Goal: Task Accomplishment & Management: Complete application form

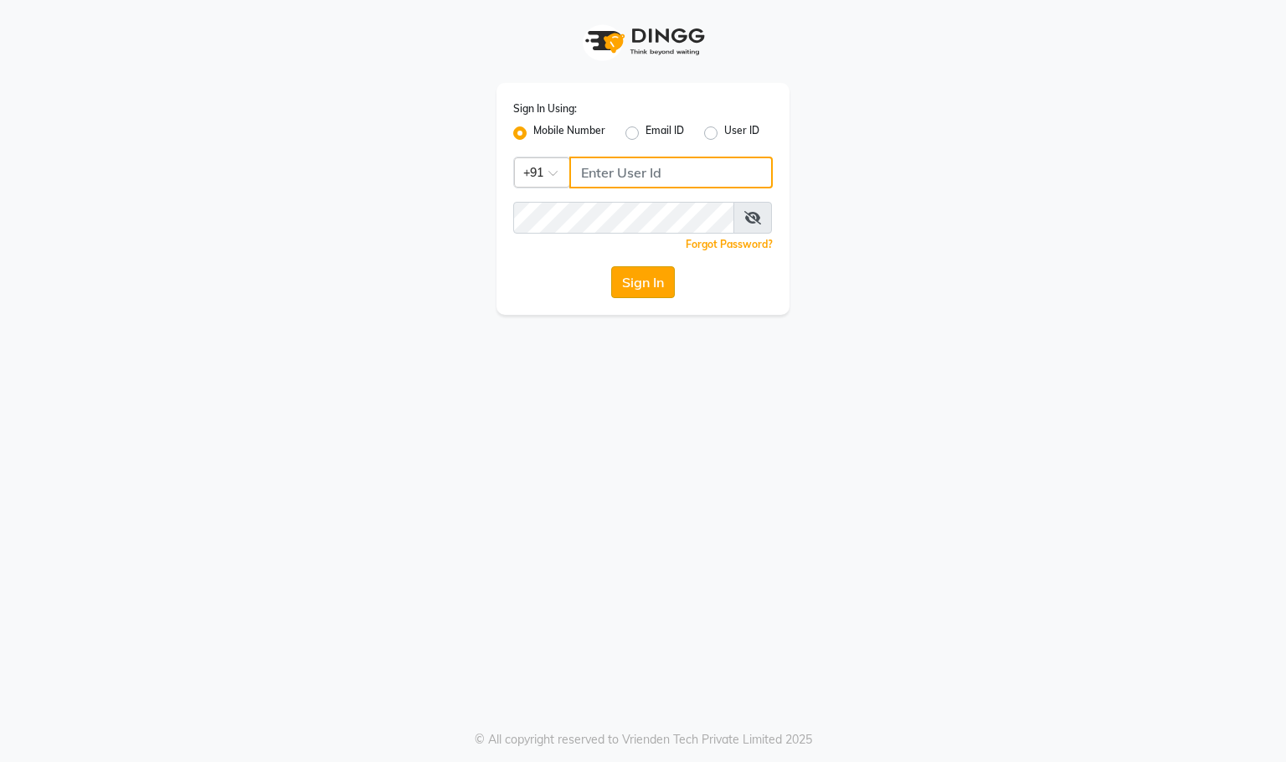
type input "9591570297"
click at [634, 280] on button "Sign In" at bounding box center [643, 282] width 64 height 32
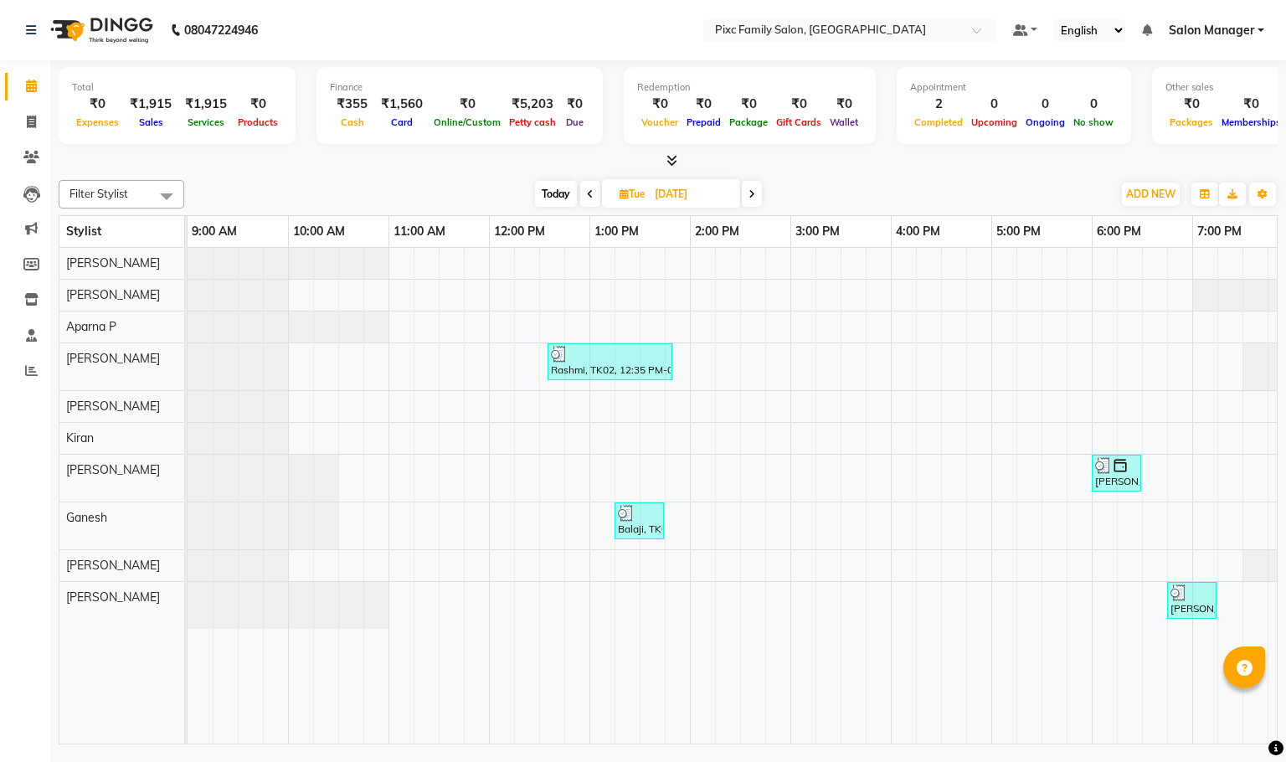
click at [551, 192] on span "Today" at bounding box center [556, 194] width 42 height 26
type input "[DATE]"
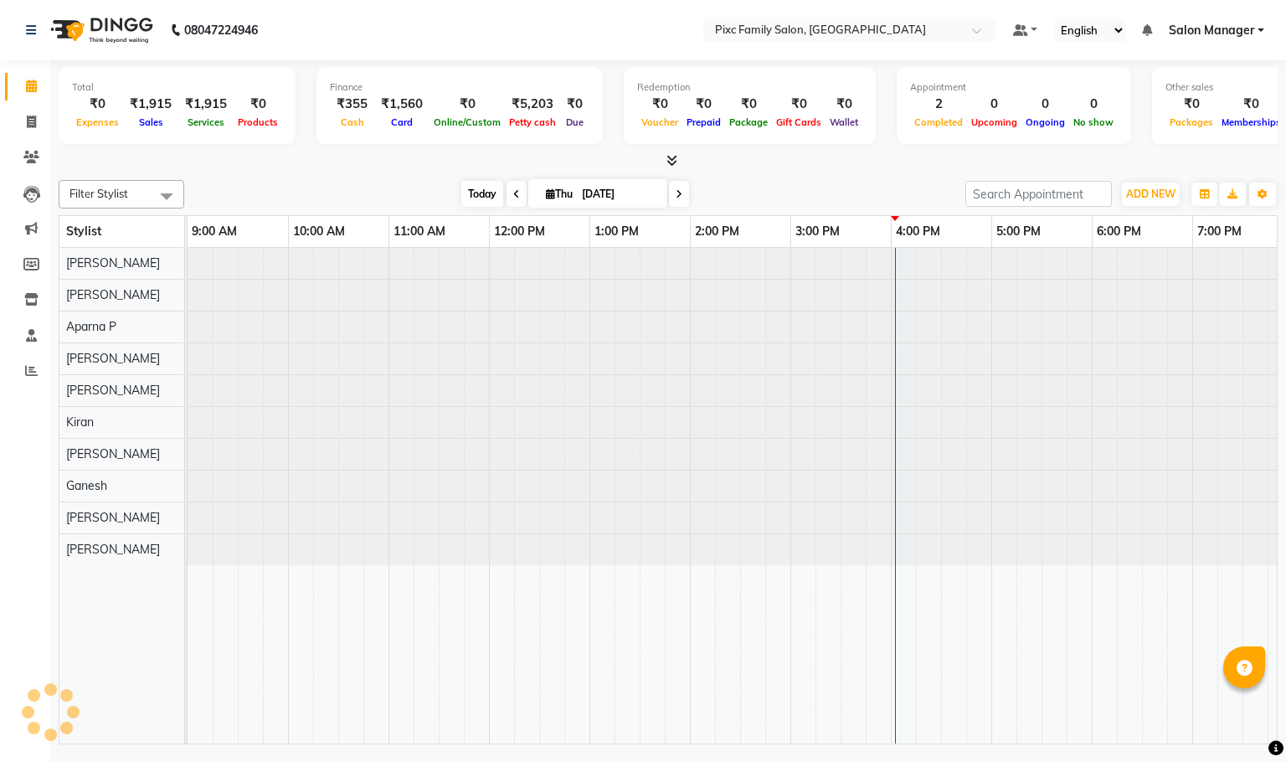
scroll to position [0, 116]
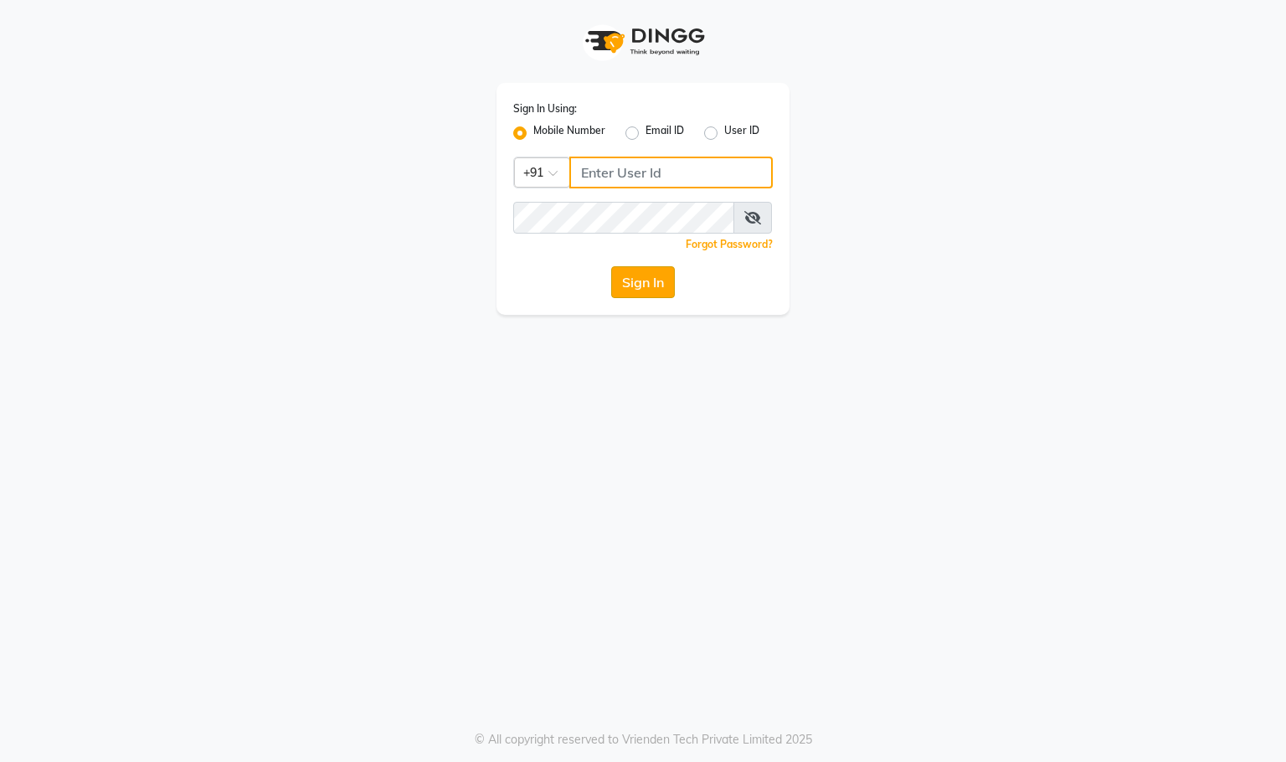
type input "9591570297"
click at [616, 279] on button "Sign In" at bounding box center [643, 282] width 64 height 32
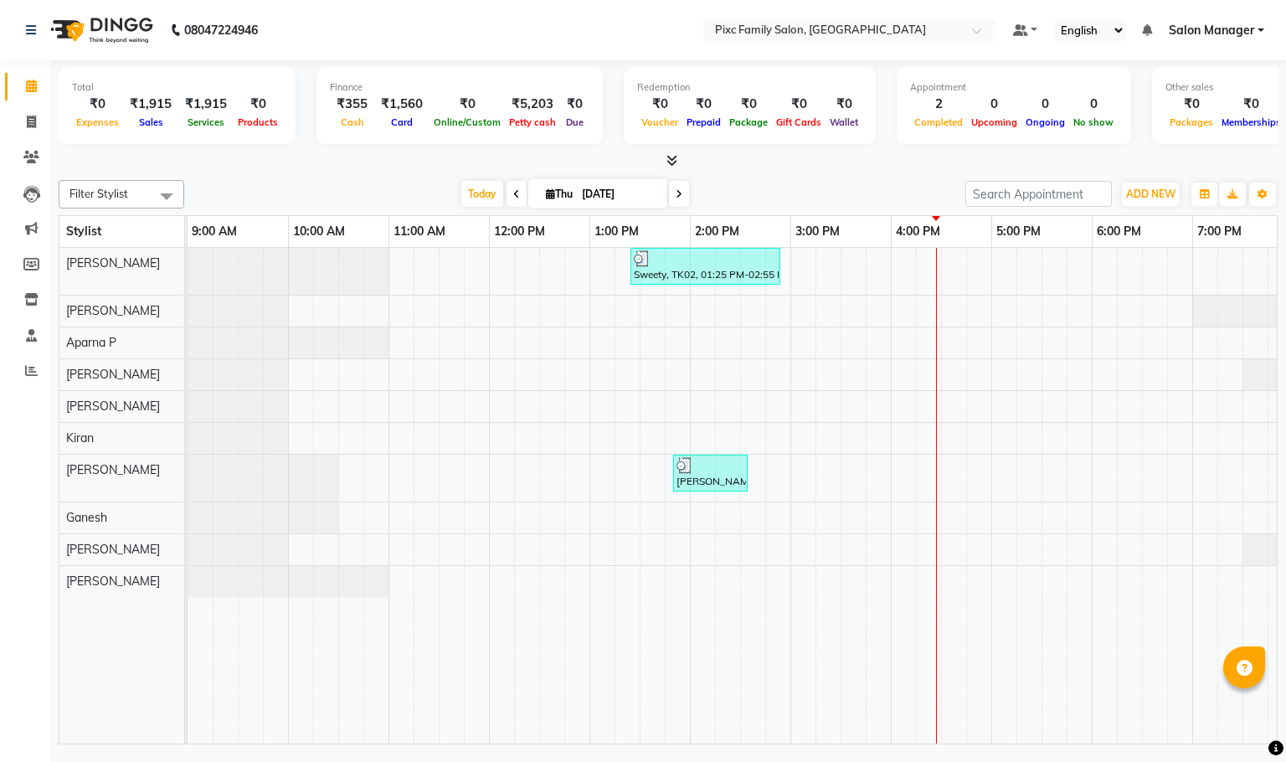
click at [513, 192] on icon at bounding box center [516, 194] width 7 height 10
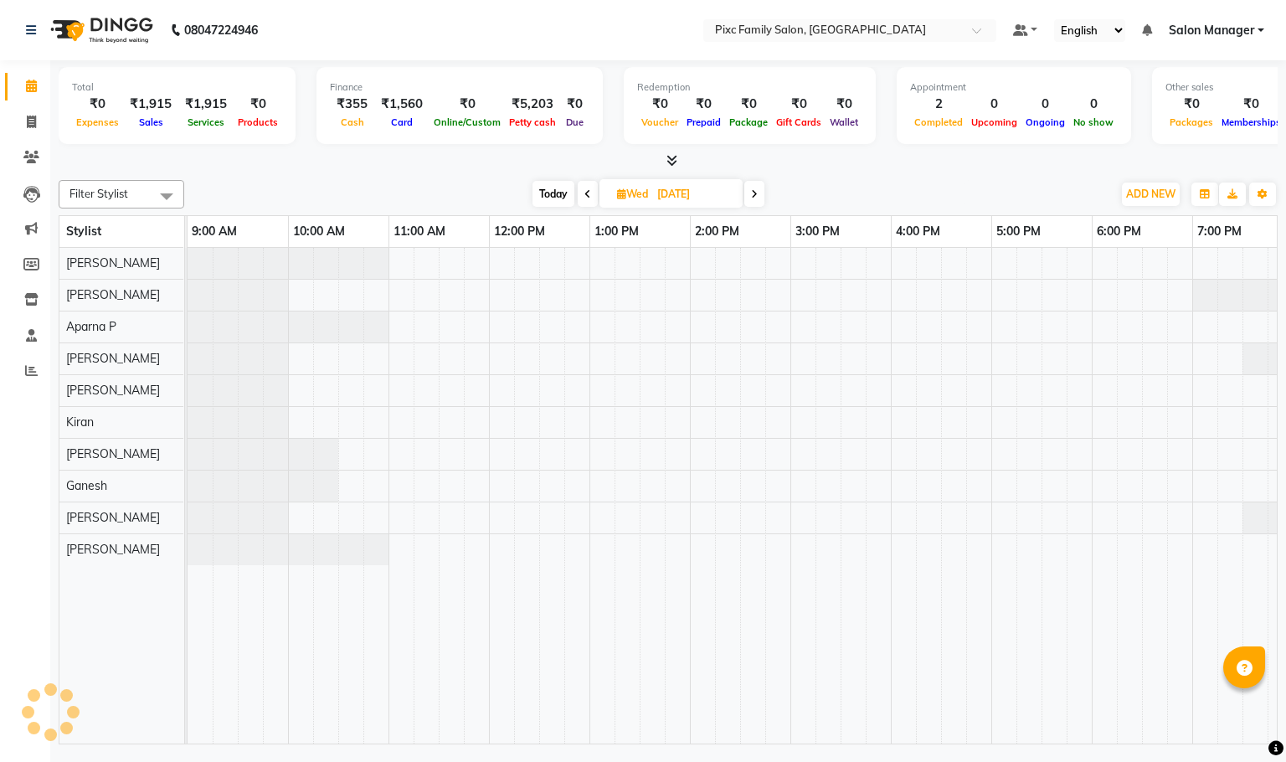
scroll to position [0, 116]
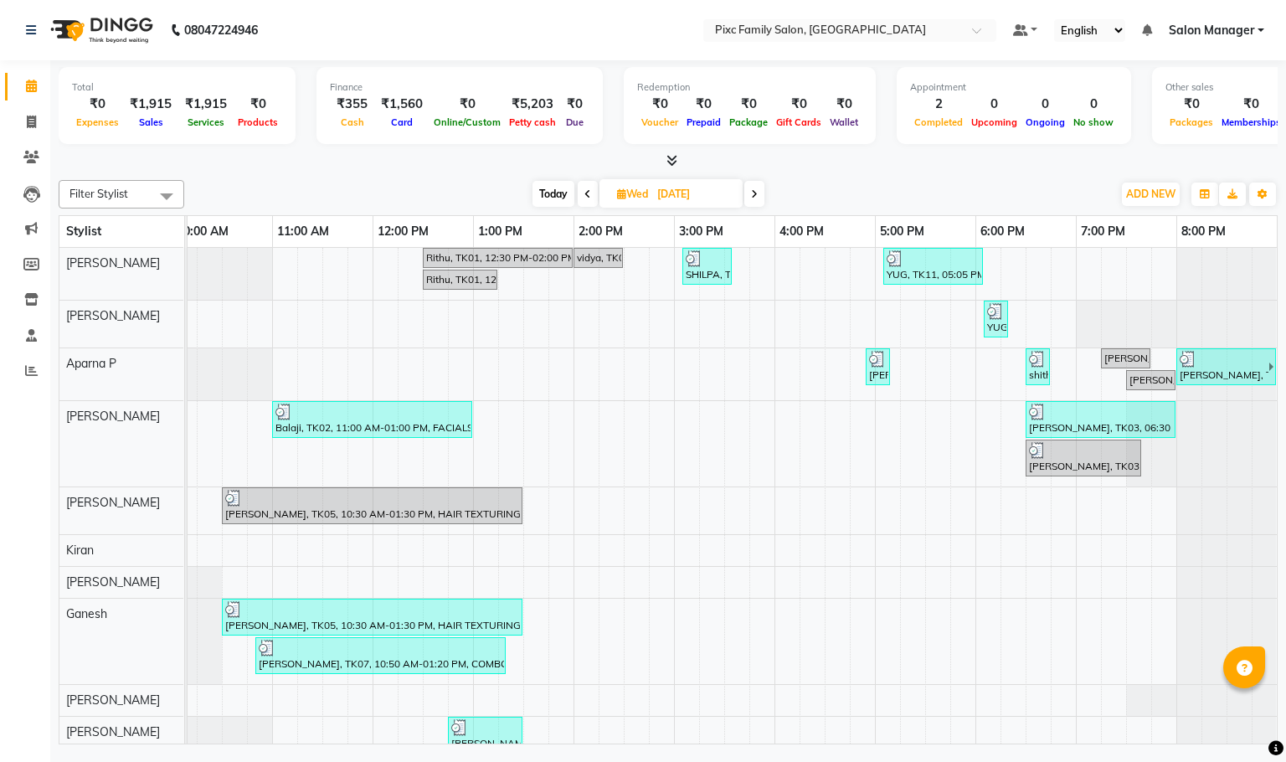
click at [744, 197] on div "[DATE] [DATE]" at bounding box center [648, 194] width 235 height 25
click at [762, 198] on span at bounding box center [754, 194] width 20 height 26
type input "[DATE]"
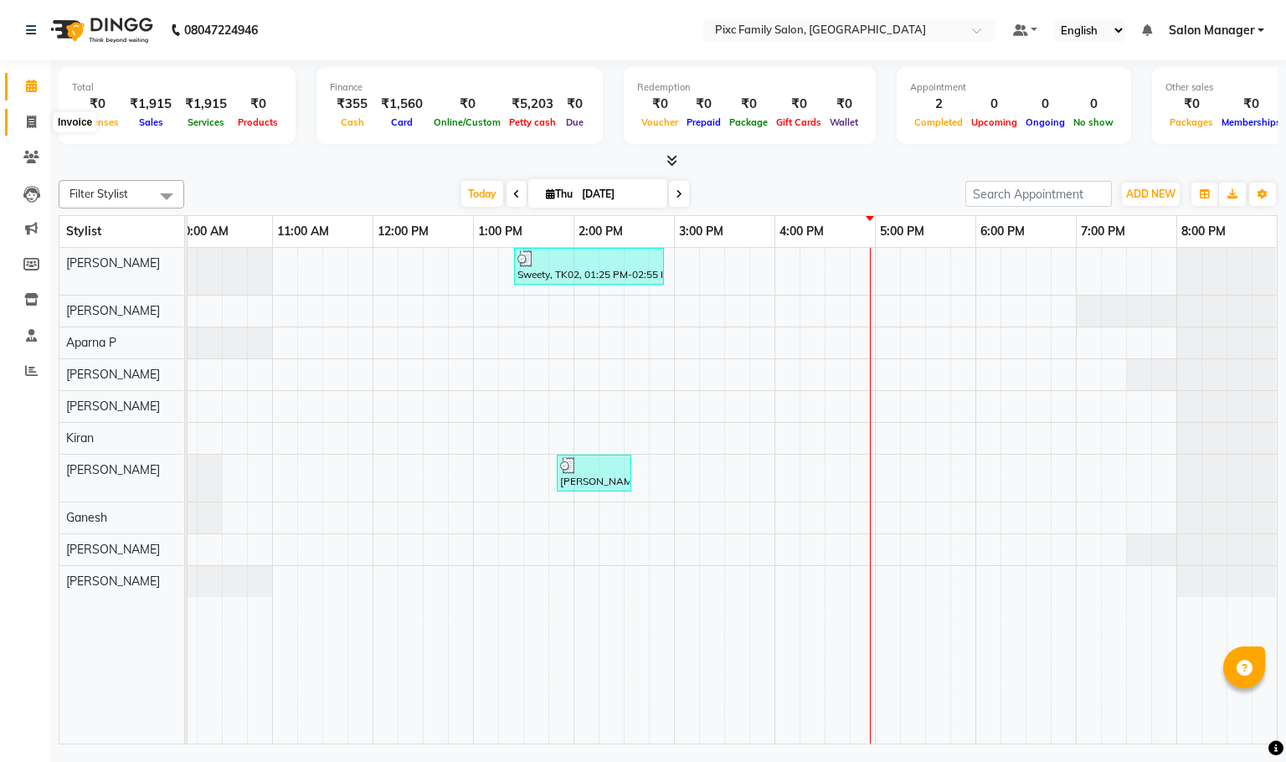
click at [18, 116] on span at bounding box center [31, 122] width 29 height 19
select select "3509"
select select "service"
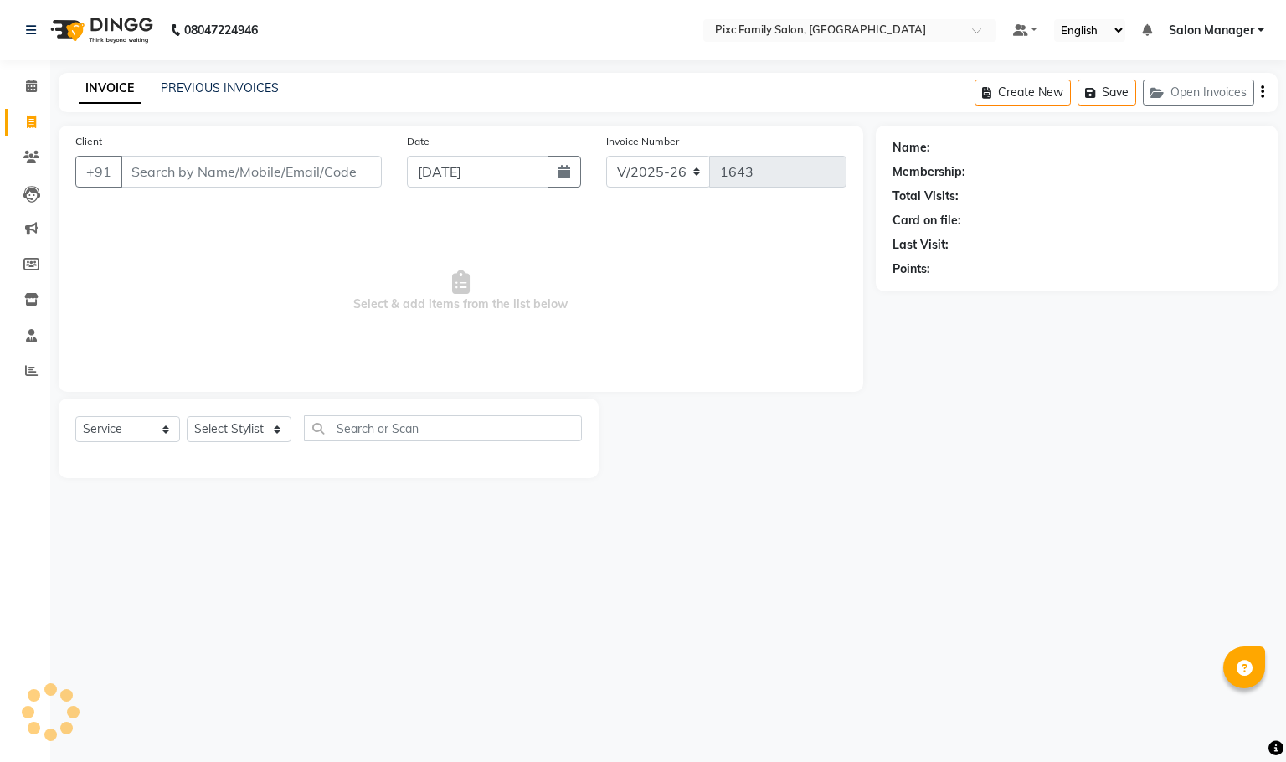
click at [332, 169] on input "Client" at bounding box center [251, 172] width 261 height 32
type input "9880007605"
click at [332, 169] on span "Add Client" at bounding box center [339, 171] width 66 height 17
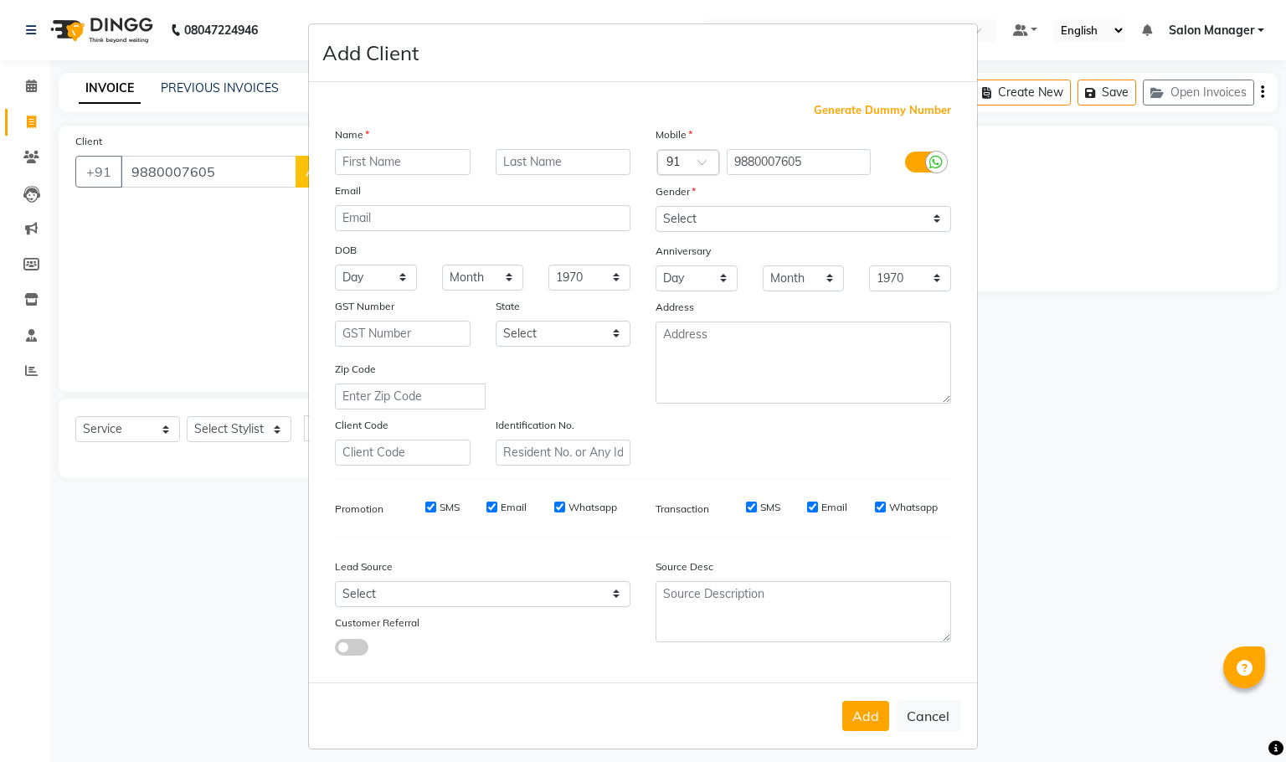
click at [389, 161] on input "text" at bounding box center [403, 162] width 136 height 26
type input "[PERSON_NAME]"
click at [722, 217] on select "Select [DEMOGRAPHIC_DATA] [DEMOGRAPHIC_DATA] Other Prefer Not To Say" at bounding box center [804, 219] width 296 height 26
select select "[DEMOGRAPHIC_DATA]"
click at [656, 206] on select "Select [DEMOGRAPHIC_DATA] [DEMOGRAPHIC_DATA] Other Prefer Not To Say" at bounding box center [804, 219] width 296 height 26
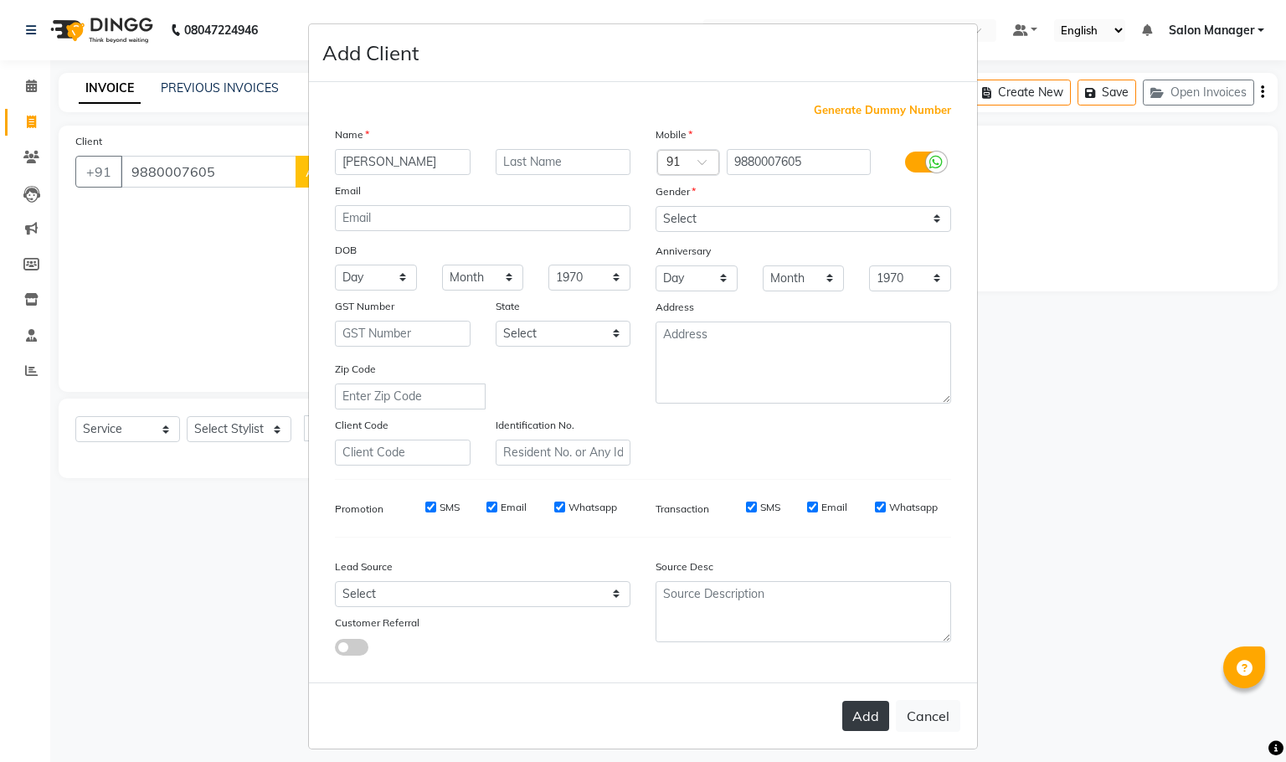
click at [868, 719] on button "Add" at bounding box center [865, 716] width 47 height 30
select select
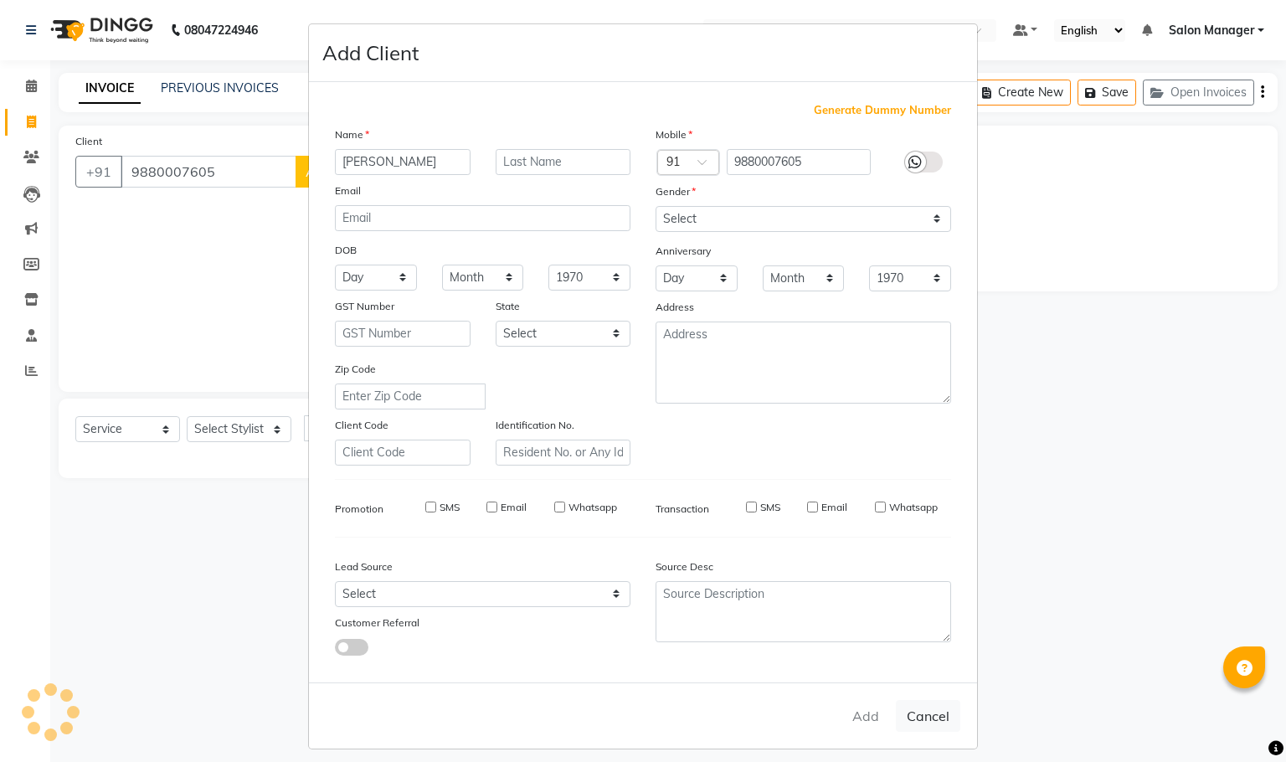
select select
checkbox input "false"
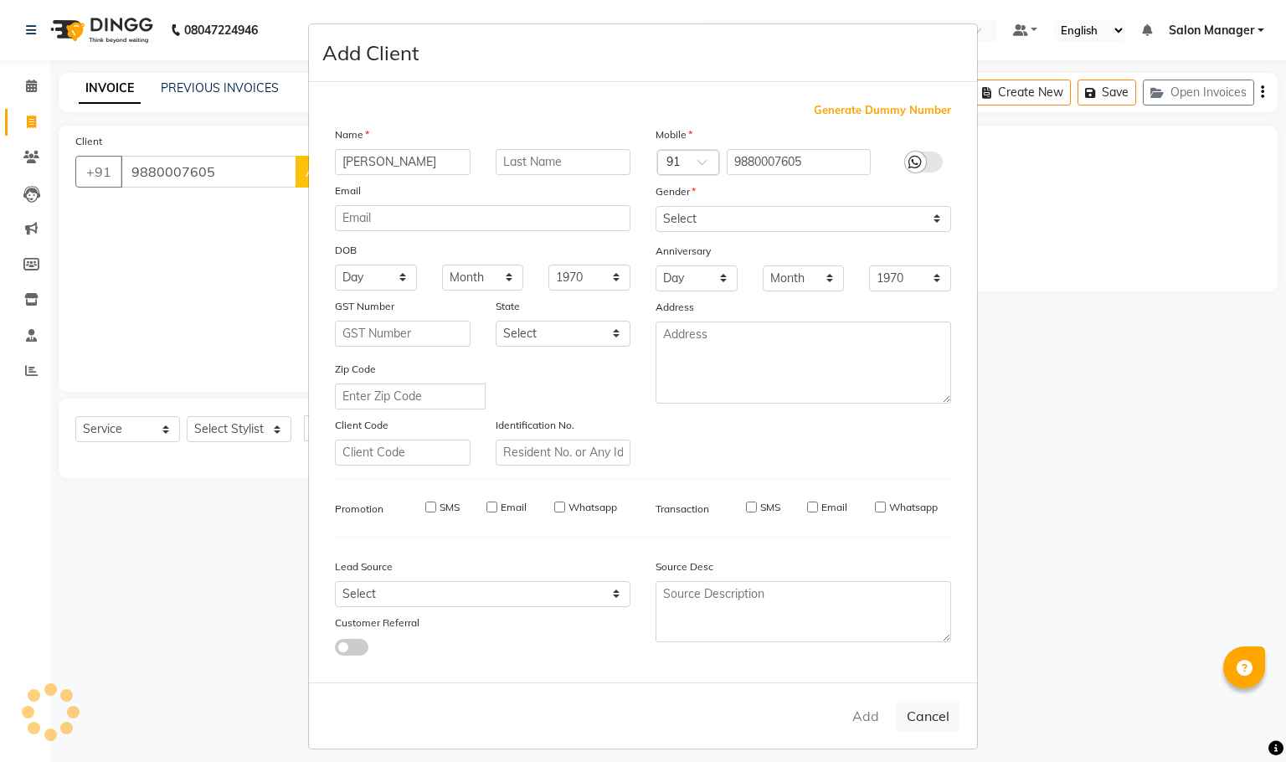
checkbox input "false"
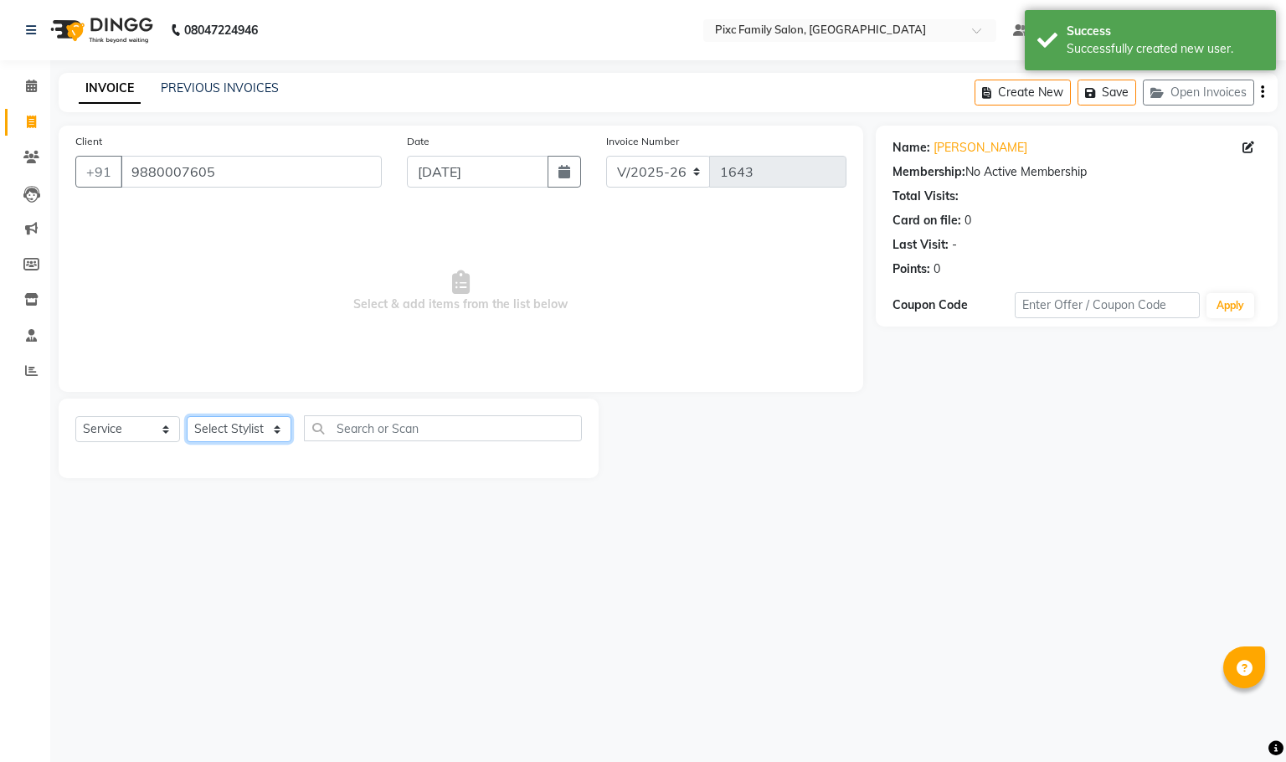
click at [227, 428] on select "Select Stylist [PERSON_NAME] [PERSON_NAME] [PERSON_NAME] Aparna P [PERSON_NAME]…" at bounding box center [239, 429] width 105 height 26
select select "16506"
click at [187, 417] on select "Select Stylist [PERSON_NAME] [PERSON_NAME] [PERSON_NAME] Aparna P [PERSON_NAME]…" at bounding box center [239, 429] width 105 height 26
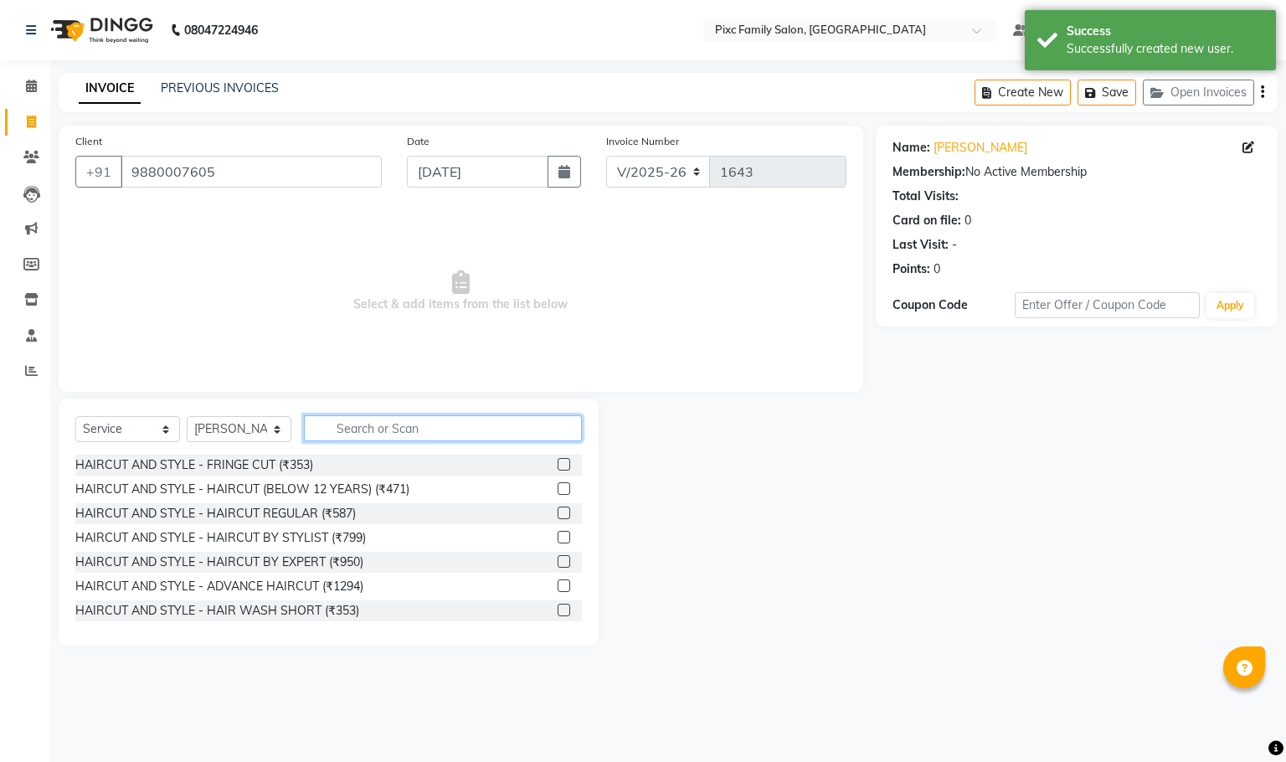
click at [415, 427] on input "text" at bounding box center [443, 428] width 278 height 26
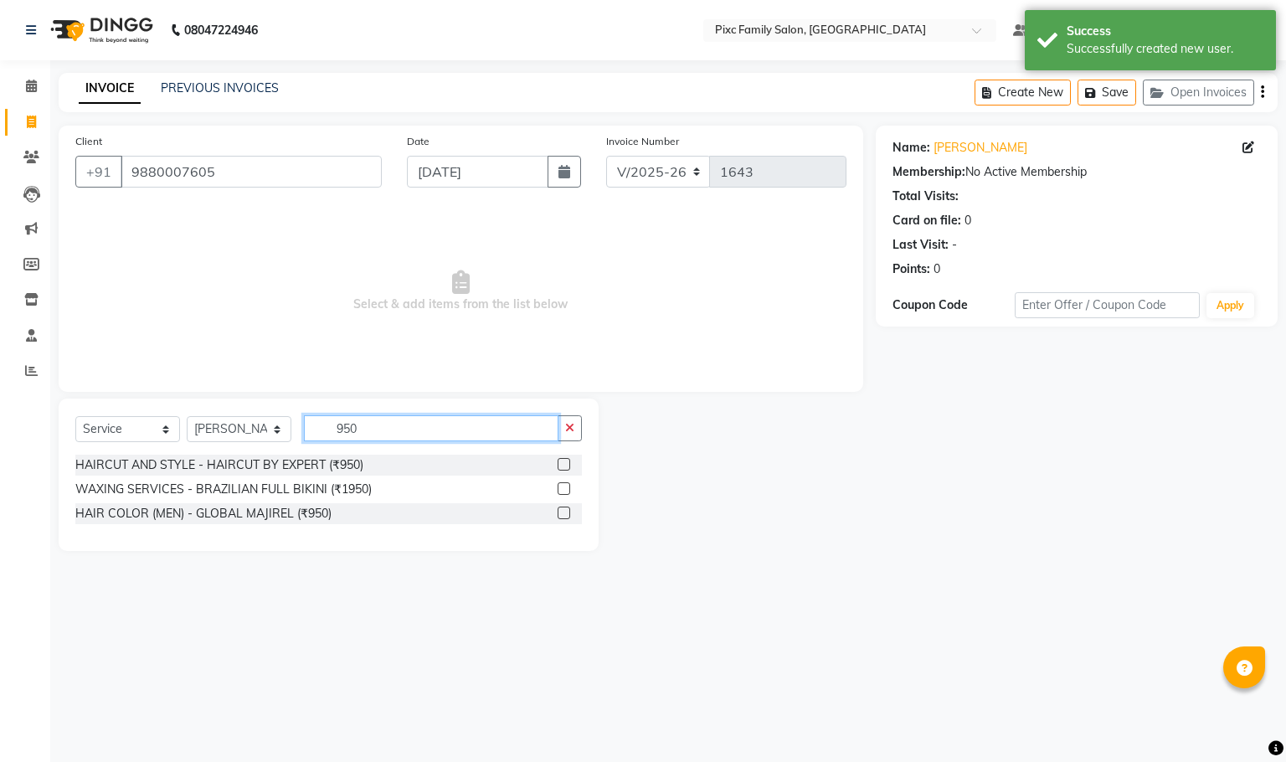
type input "950"
click at [564, 465] on label at bounding box center [564, 464] width 13 height 13
click at [564, 465] on input "checkbox" at bounding box center [563, 465] width 11 height 11
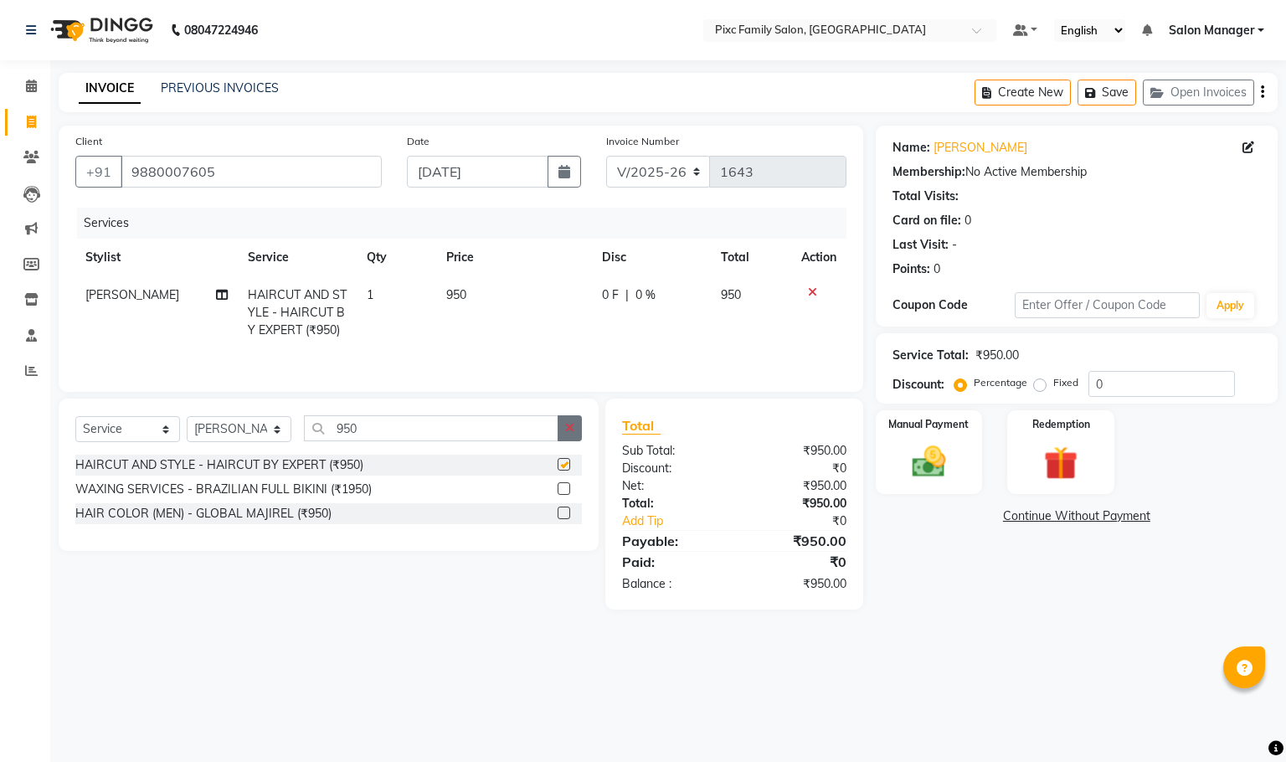
checkbox input "false"
click at [922, 486] on div "Manual Payment" at bounding box center [928, 452] width 111 height 87
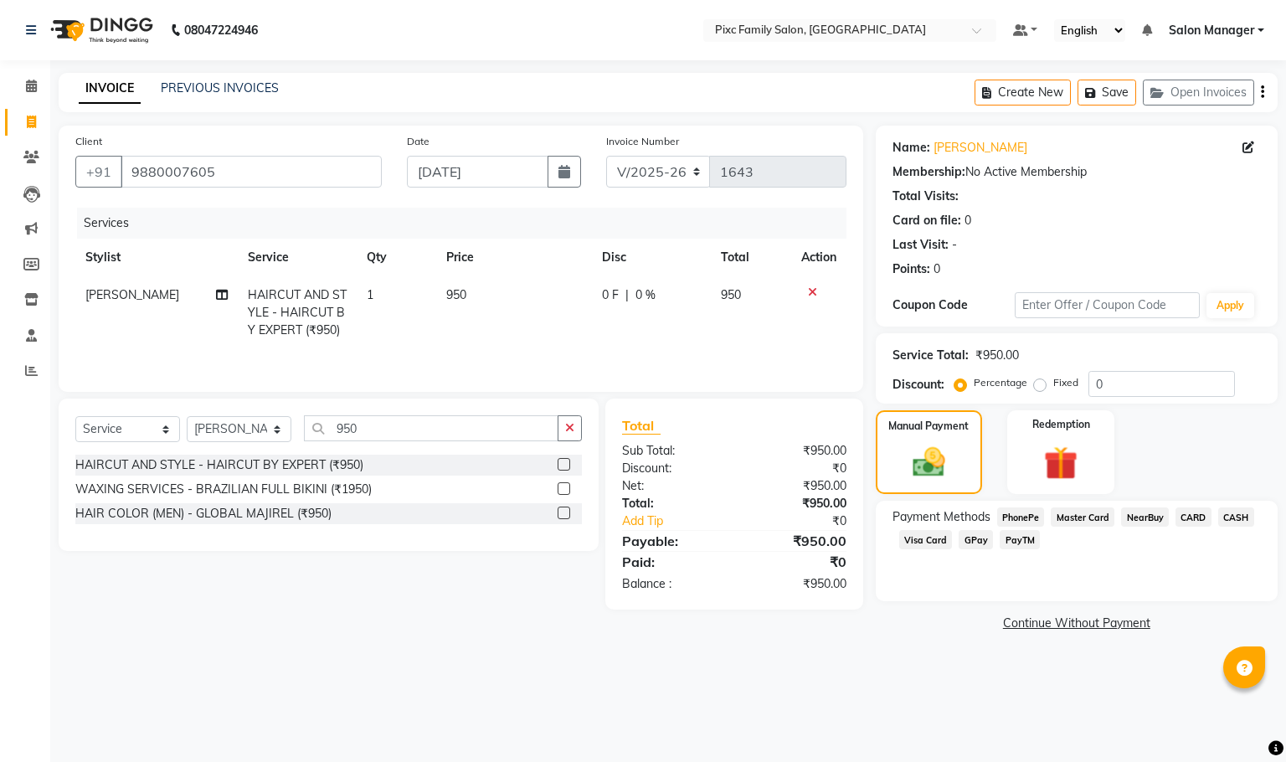
click at [1189, 520] on span "CARD" at bounding box center [1194, 516] width 36 height 19
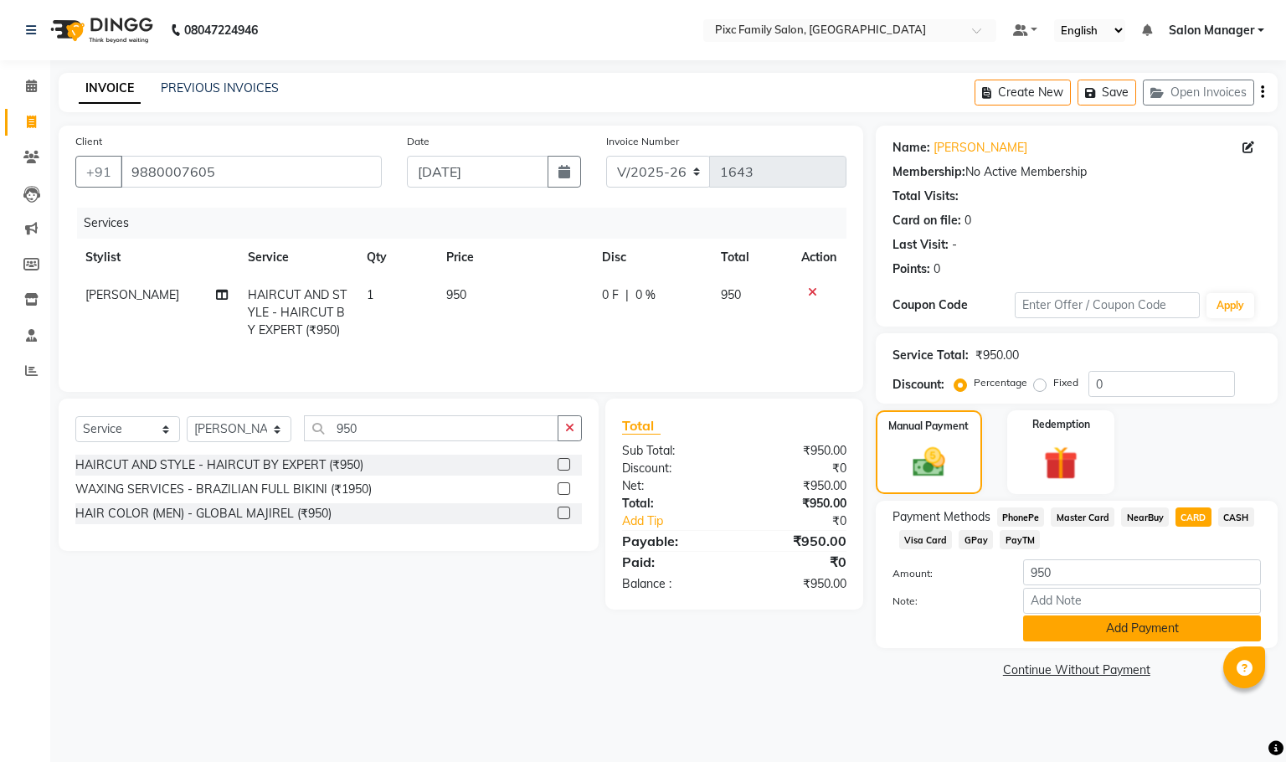
click at [1113, 631] on button "Add Payment" at bounding box center [1142, 629] width 238 height 26
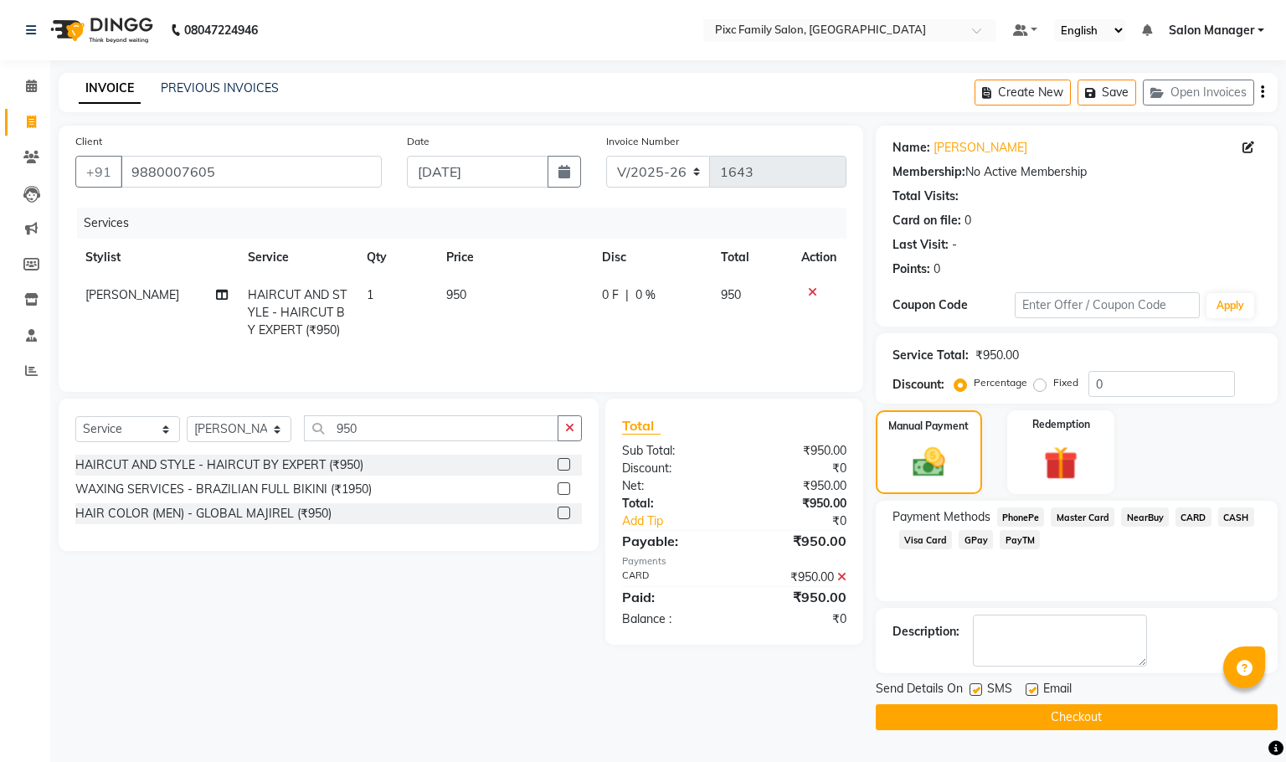
click at [1056, 717] on button "Checkout" at bounding box center [1077, 717] width 402 height 26
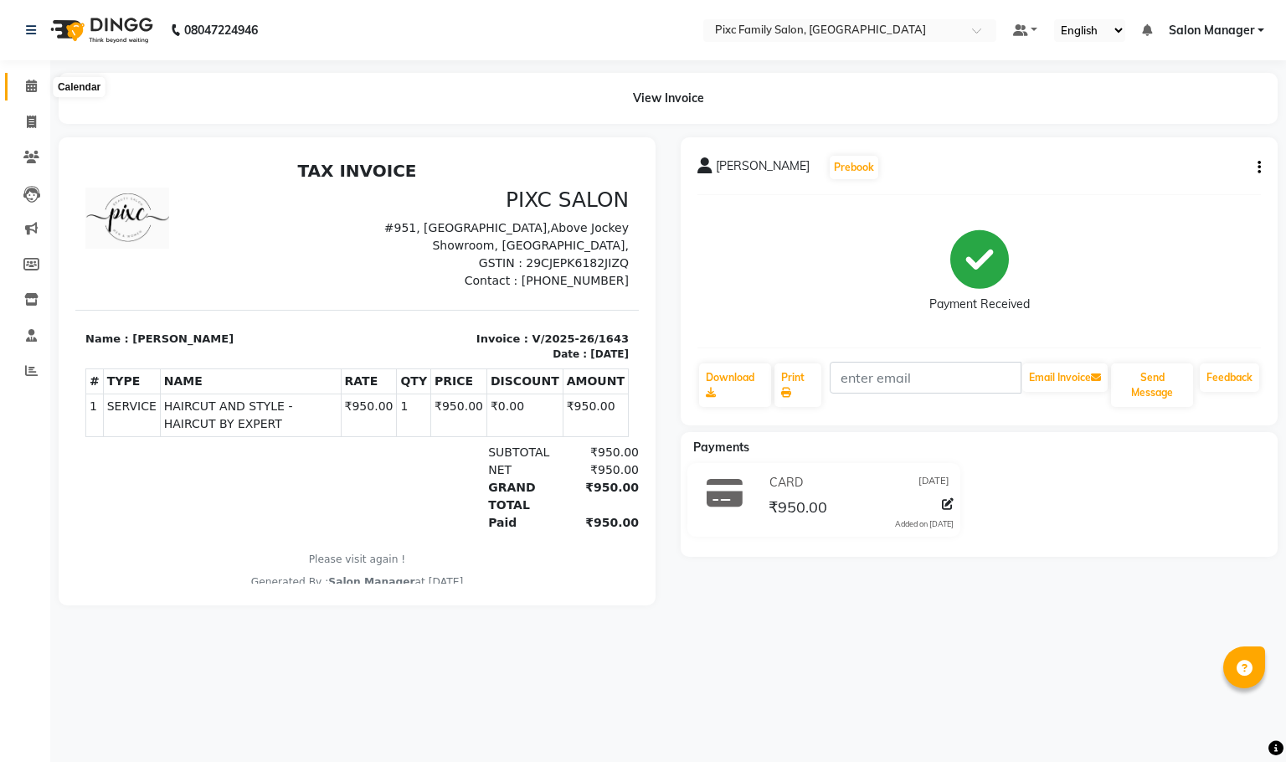
click at [21, 86] on span at bounding box center [31, 86] width 29 height 19
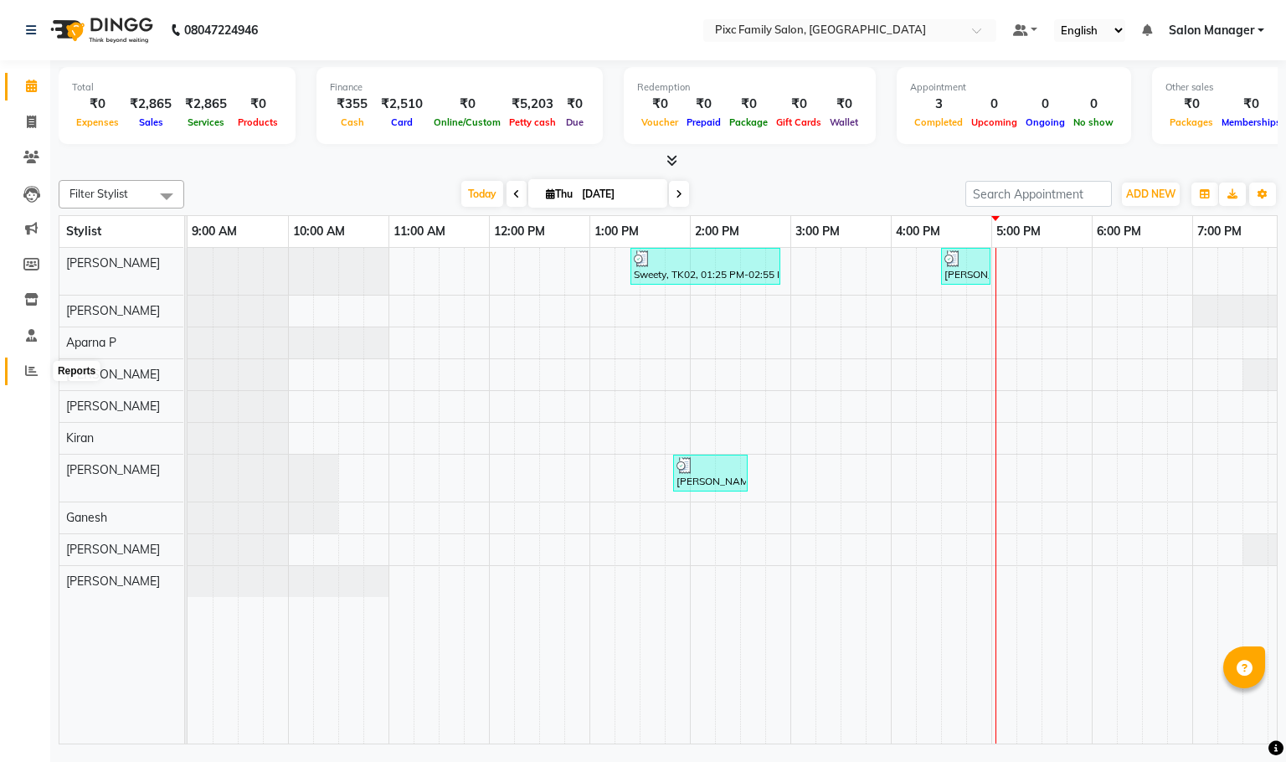
click at [30, 372] on icon at bounding box center [31, 370] width 13 height 13
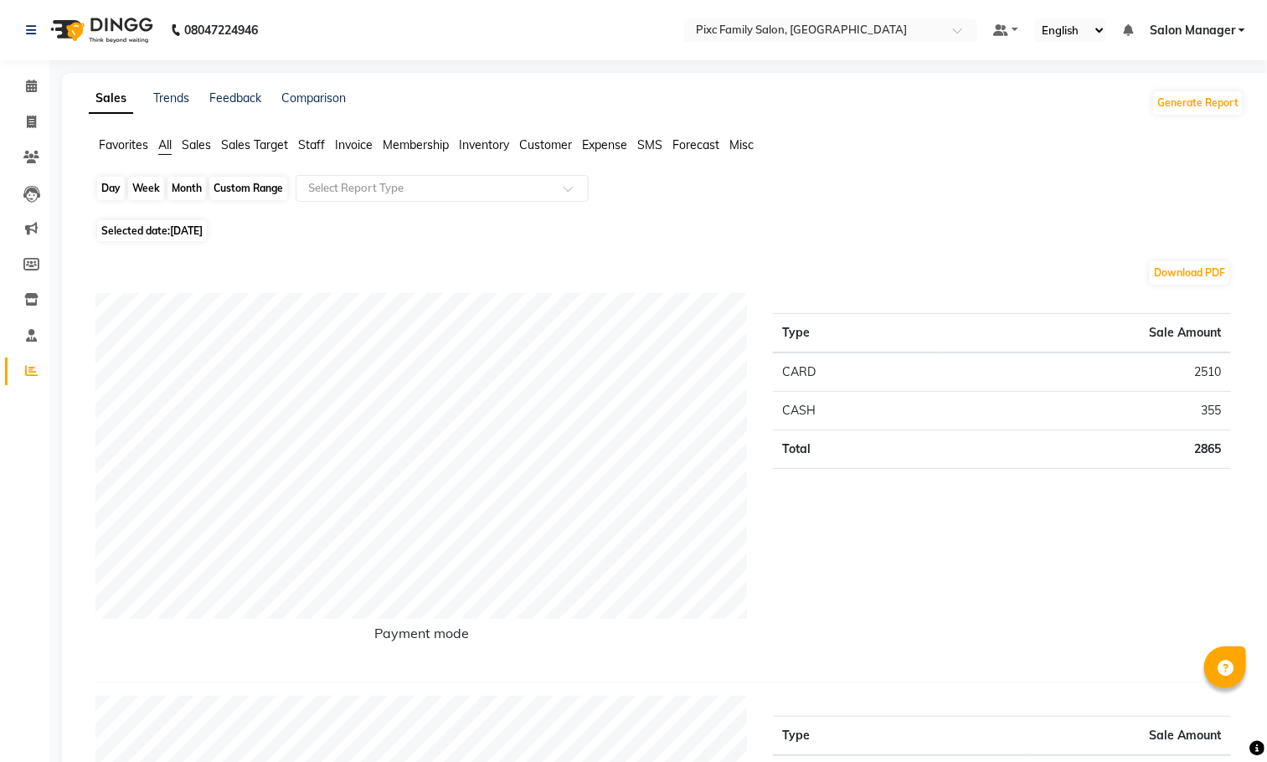
click at [118, 186] on div "Day" at bounding box center [111, 188] width 28 height 23
select select "9"
select select "2025"
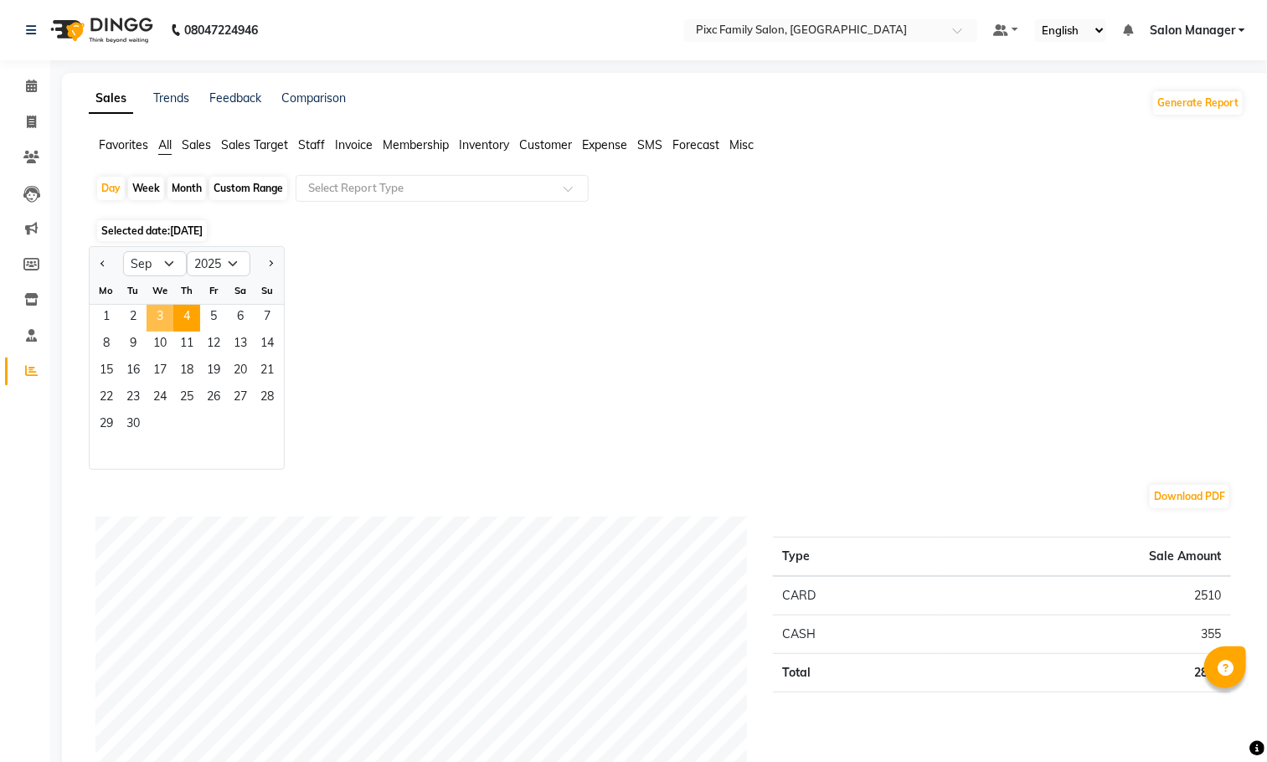
click at [153, 322] on span "3" at bounding box center [160, 318] width 27 height 27
click at [350, 184] on input "text" at bounding box center [425, 188] width 241 height 17
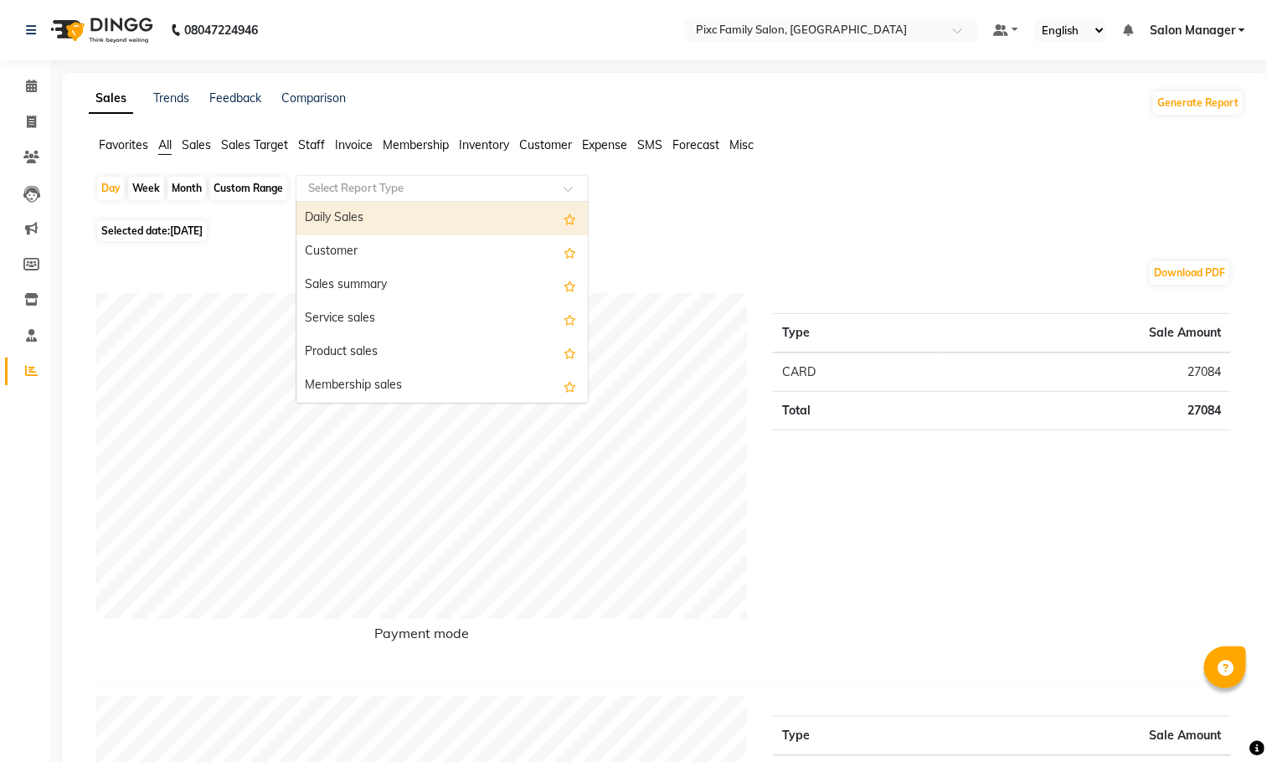
click at [355, 219] on div "Daily Sales" at bounding box center [441, 218] width 291 height 33
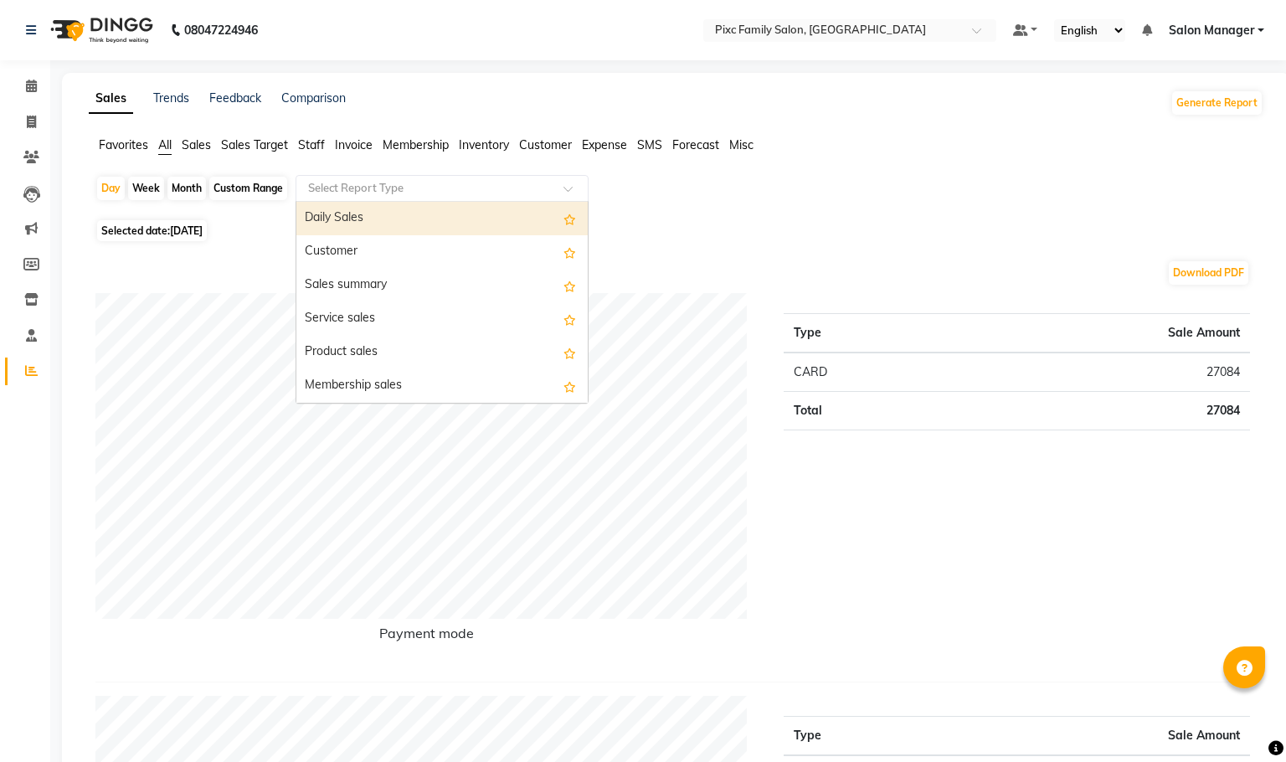
select select "full_report"
select select "csv"
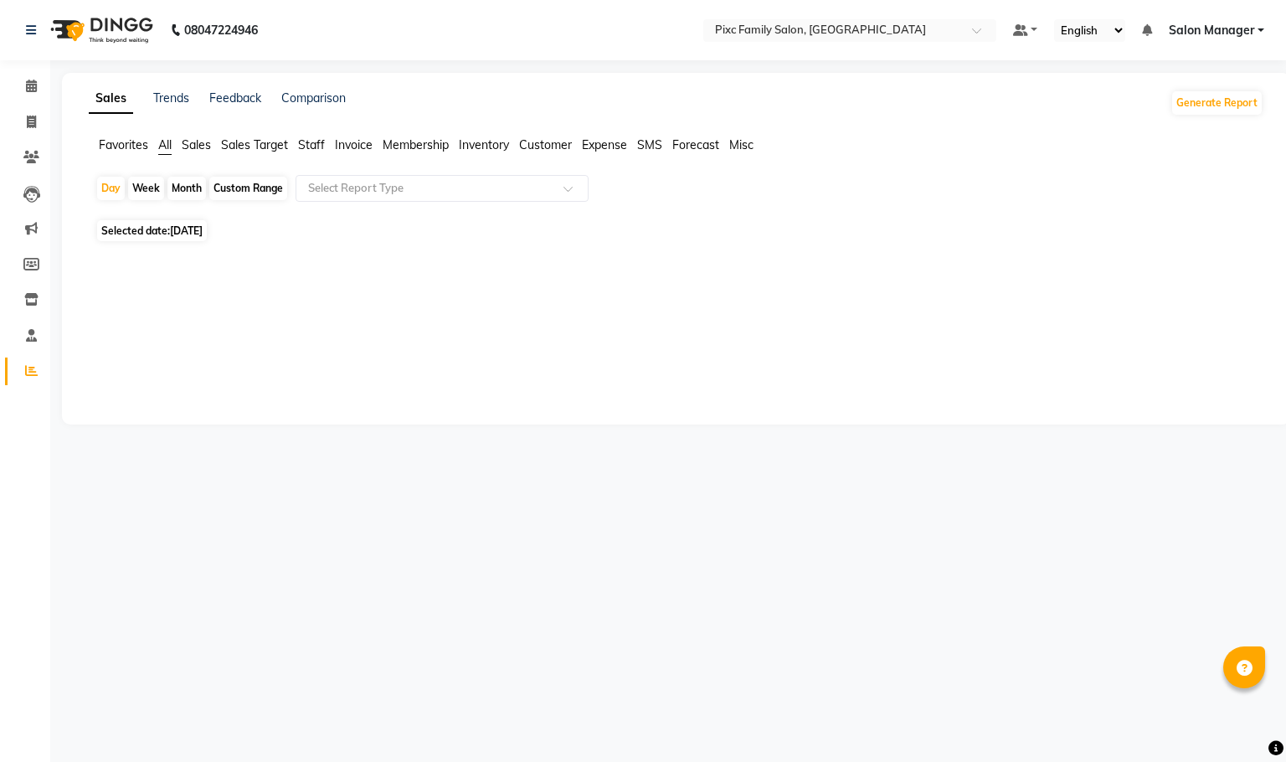
click at [508, 172] on app-reports "Favorites All Sales Sales Target Staff Invoice Membership Inventory Customer Ex…" at bounding box center [676, 205] width 1195 height 137
click at [490, 181] on input "text" at bounding box center [425, 188] width 241 height 17
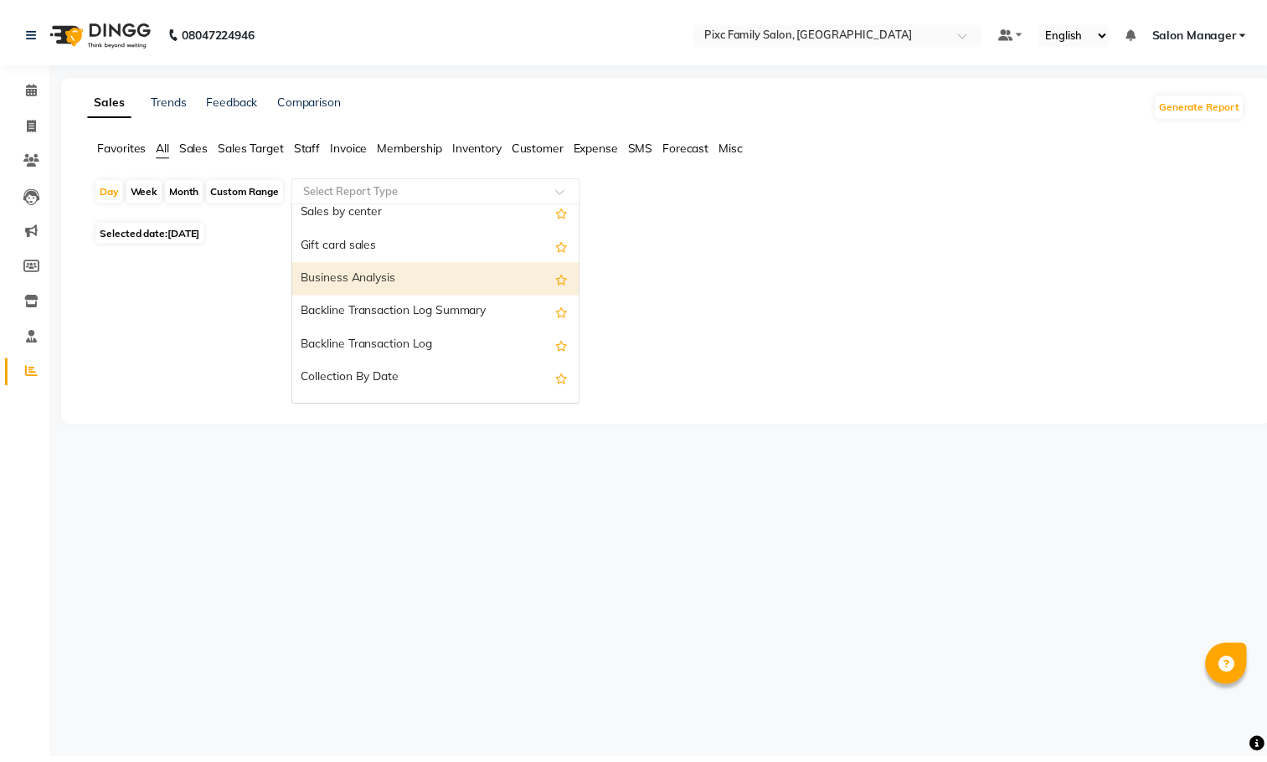
scroll to position [502, 0]
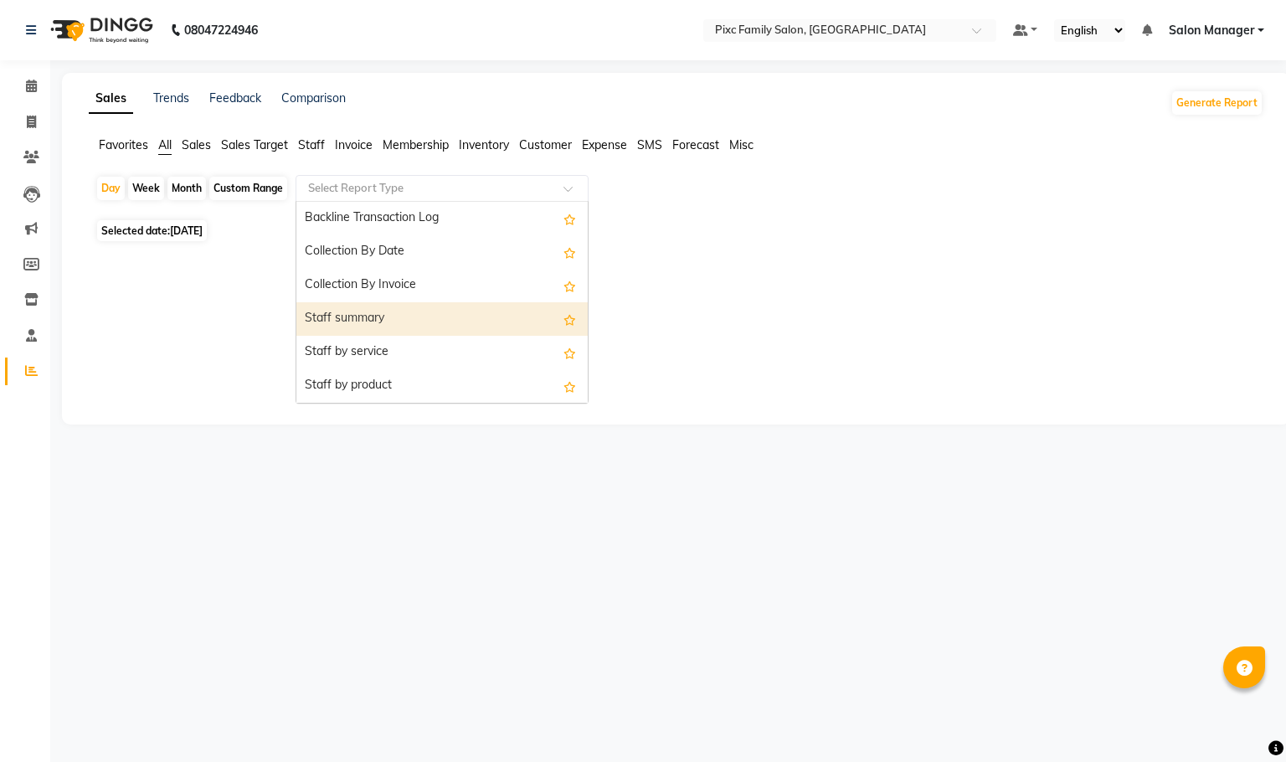
click at [369, 309] on div "Staff summary" at bounding box center [441, 318] width 291 height 33
select select "full_report"
select select "csv"
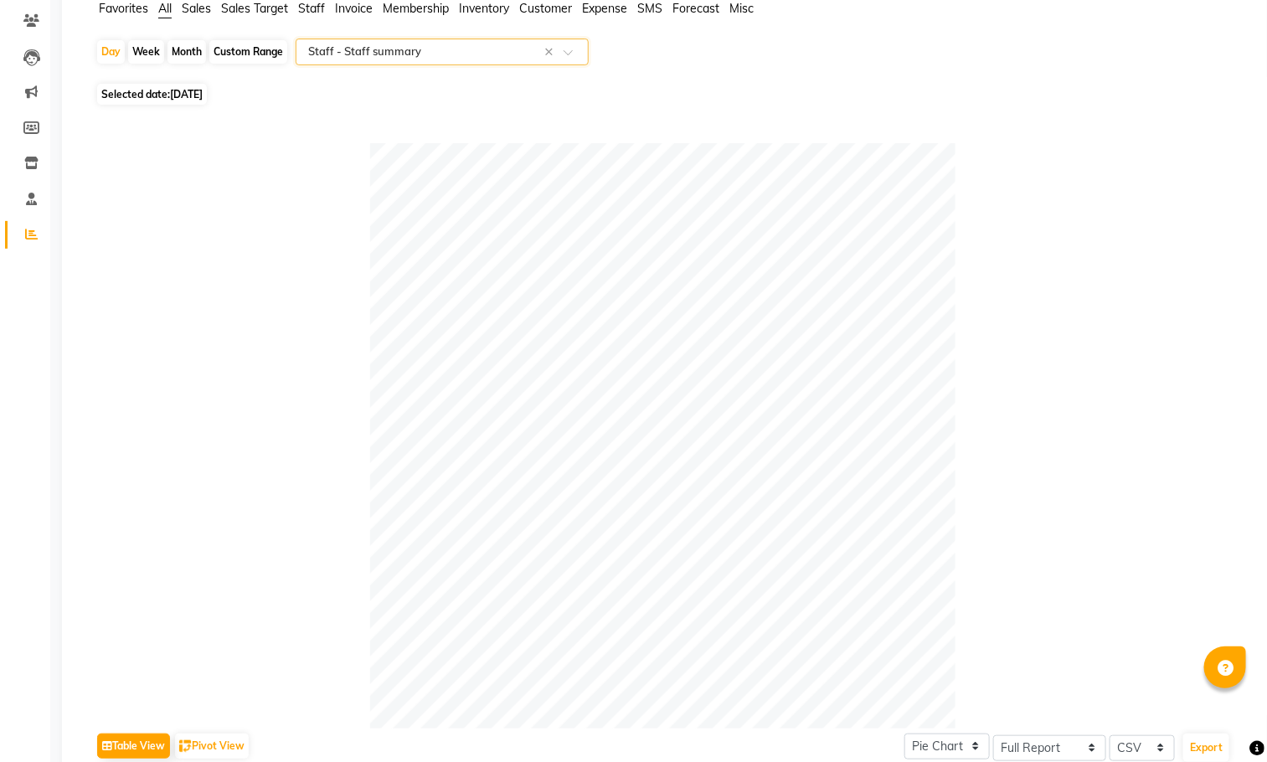
scroll to position [0, 0]
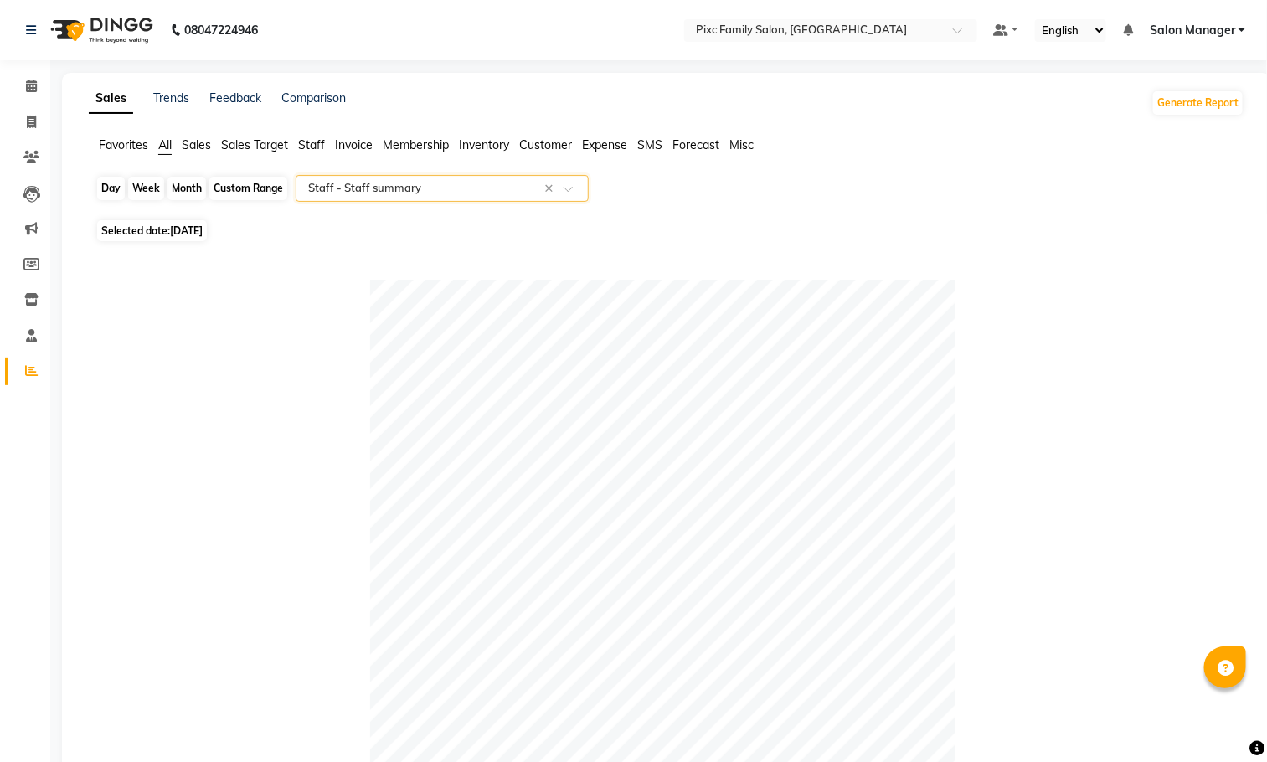
click at [116, 186] on div "Day" at bounding box center [111, 188] width 28 height 23
select select "9"
select select "2025"
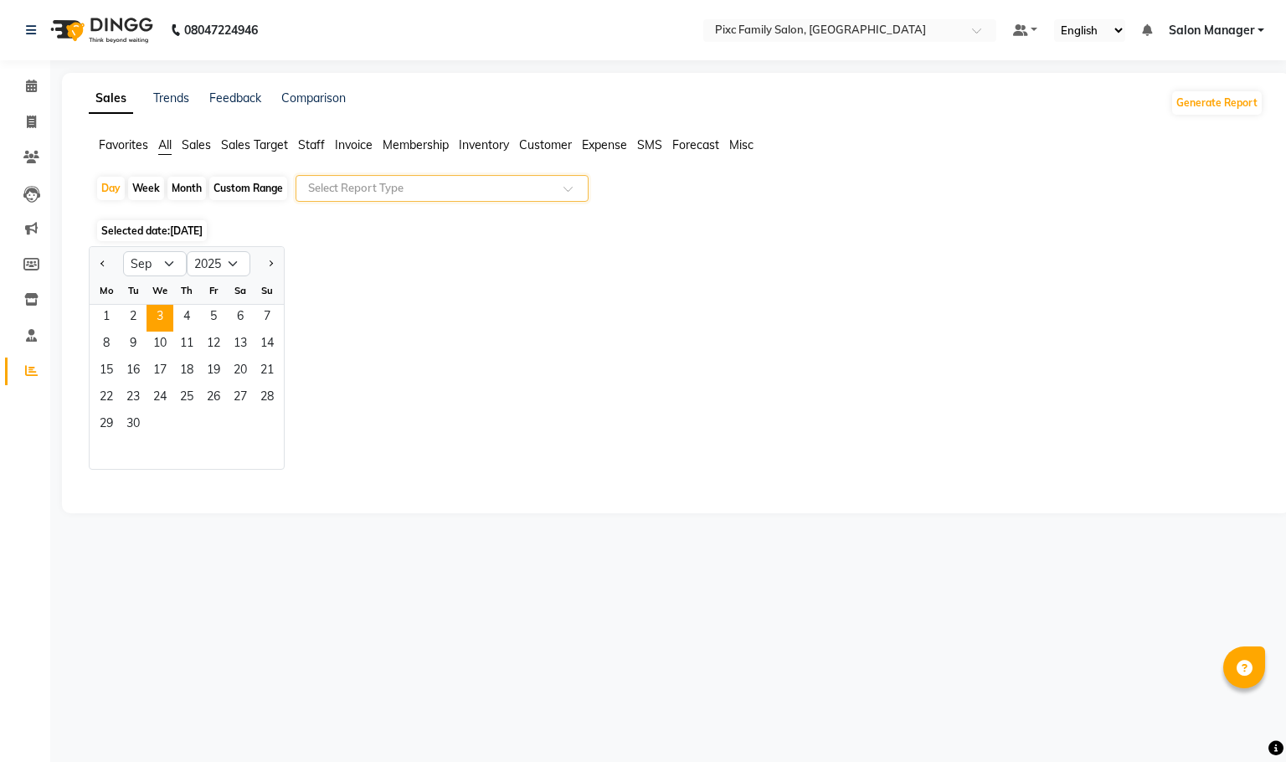
click at [395, 193] on input "text" at bounding box center [425, 188] width 241 height 17
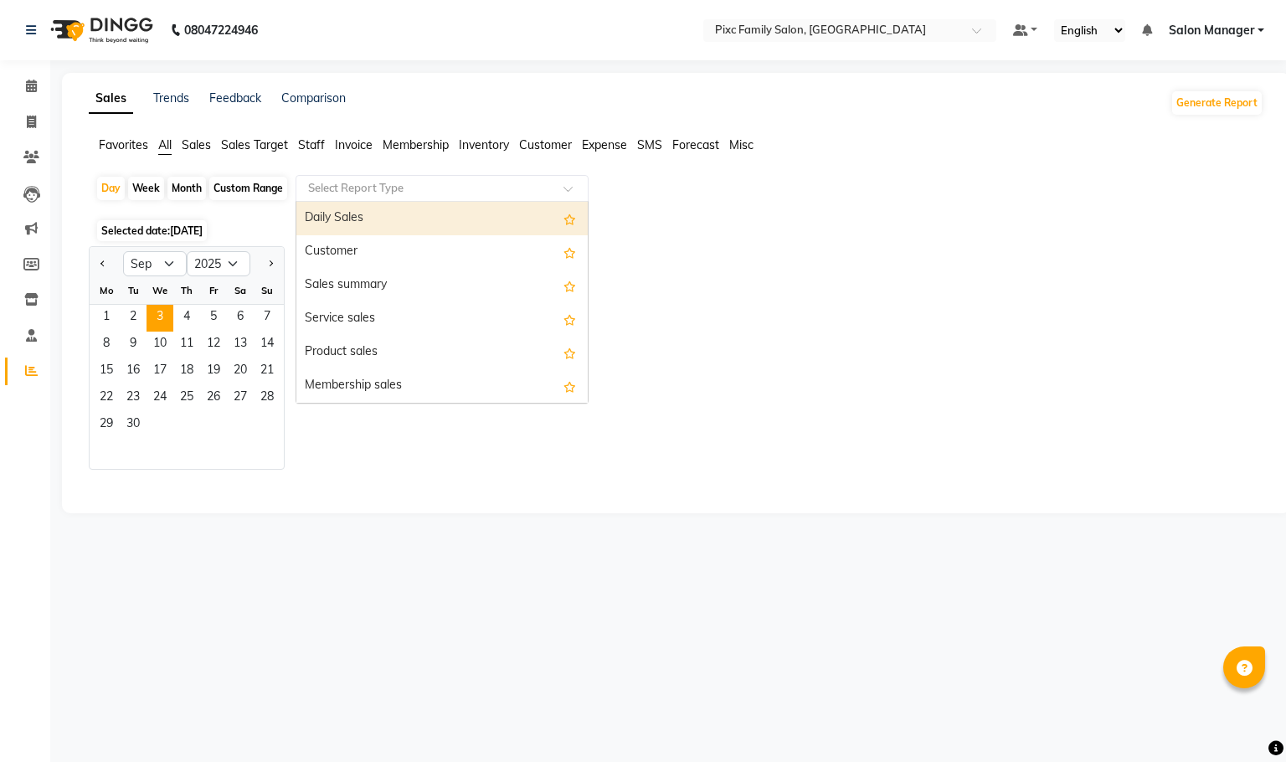
click at [397, 229] on div "Daily Sales" at bounding box center [441, 218] width 291 height 33
select select "full_report"
select select "csv"
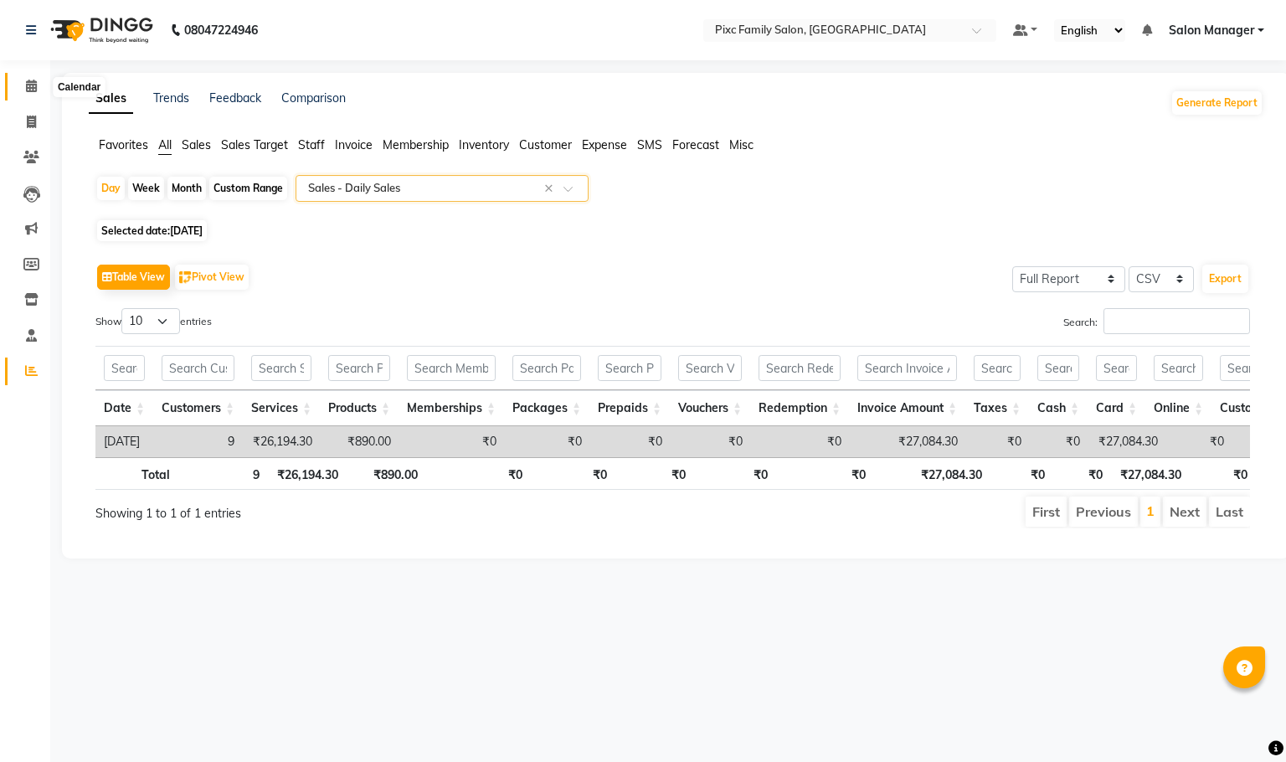
click at [21, 77] on span at bounding box center [31, 86] width 29 height 19
